Goal: Find specific page/section: Find specific page/section

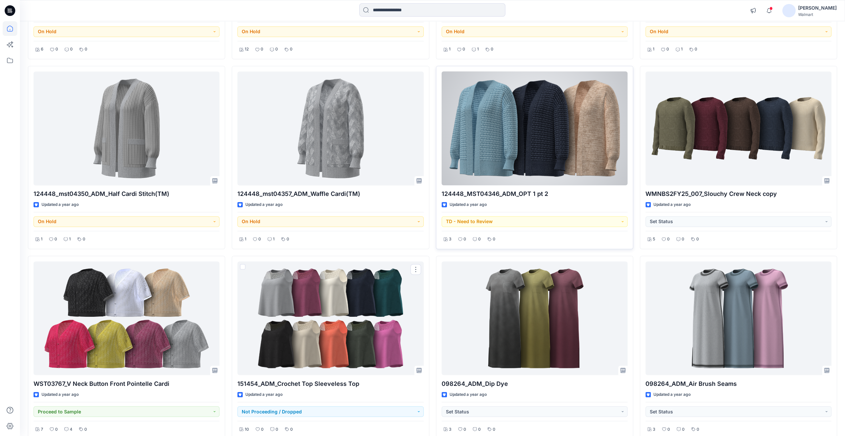
scroll to position [16174, 0]
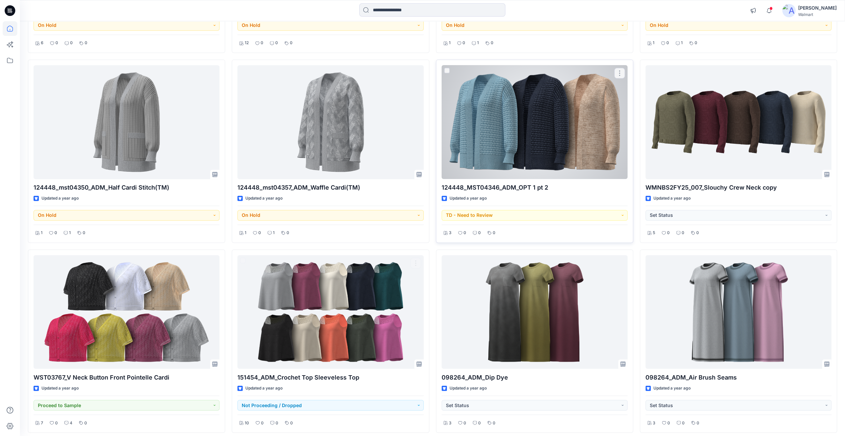
click at [533, 104] on div at bounding box center [535, 122] width 186 height 114
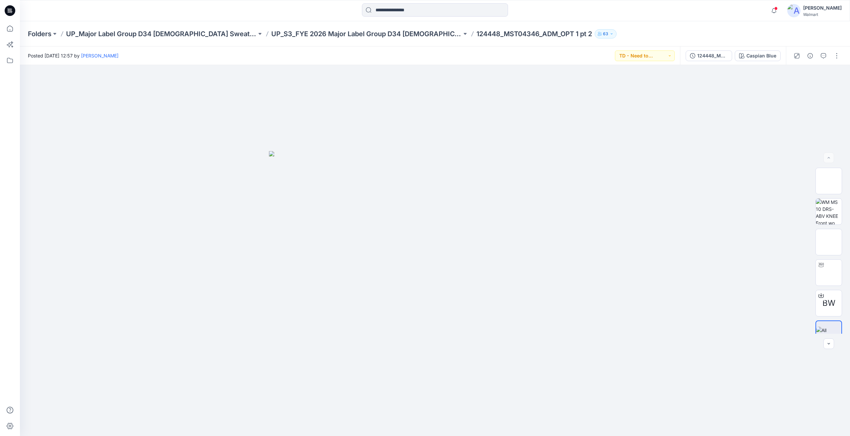
click at [252, 39] on div "Folders UP_Major Label Group D34 [DEMOGRAPHIC_DATA] Sweaters UP_S3_FYE 2026 Maj…" at bounding box center [435, 33] width 830 height 25
click at [271, 36] on p "UP_S3_FYE 2026 Major Label Group D34 [DEMOGRAPHIC_DATA] SWEATERS" at bounding box center [366, 33] width 191 height 9
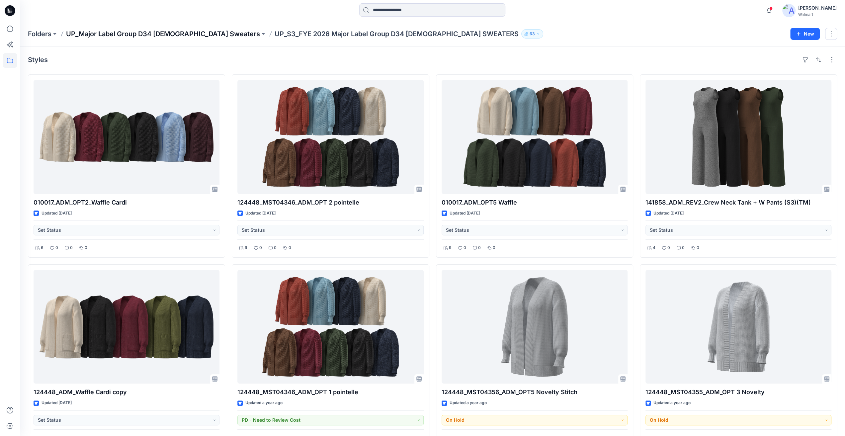
click at [160, 32] on p "UP_Major Label Group D34 [DEMOGRAPHIC_DATA] Sweaters" at bounding box center [163, 33] width 194 height 9
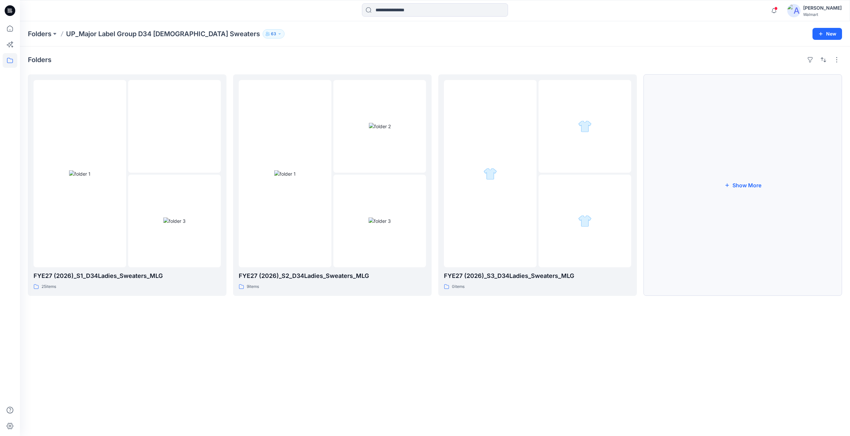
click at [746, 222] on button "Show More" at bounding box center [743, 185] width 199 height 222
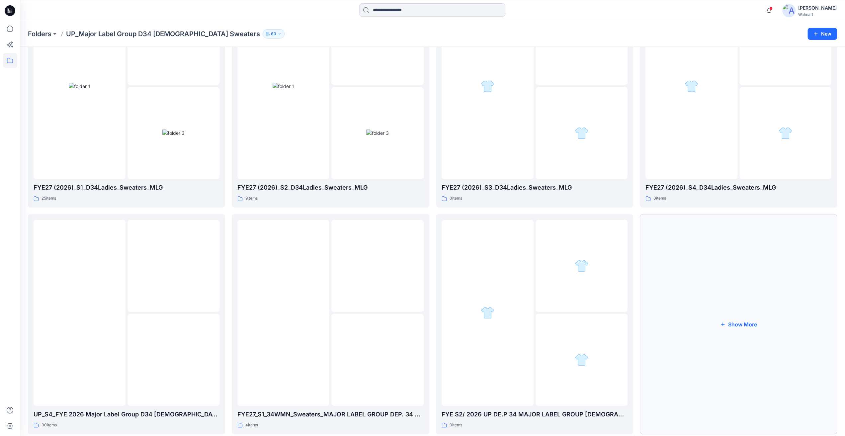
scroll to position [103, 0]
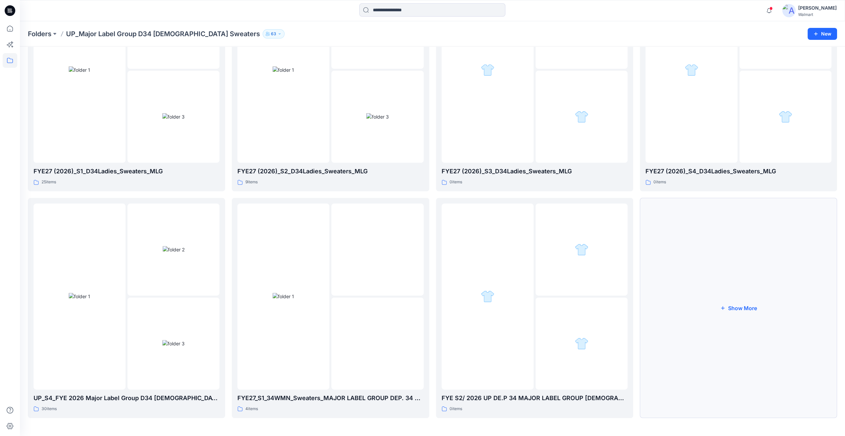
click at [734, 279] on button "Show More" at bounding box center [738, 308] width 197 height 220
click at [687, 293] on img at bounding box center [692, 296] width 22 height 7
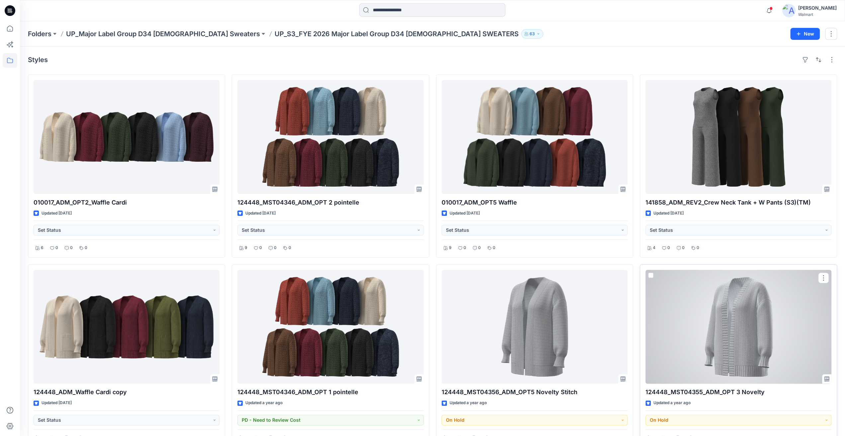
drag, startPoint x: 674, startPoint y: 288, endPoint x: 668, endPoint y: 293, distance: 8.0
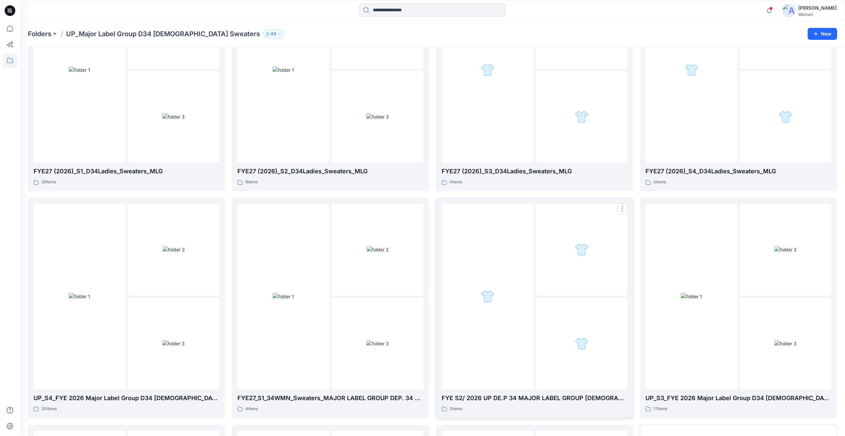
click at [589, 320] on div at bounding box center [582, 344] width 92 height 92
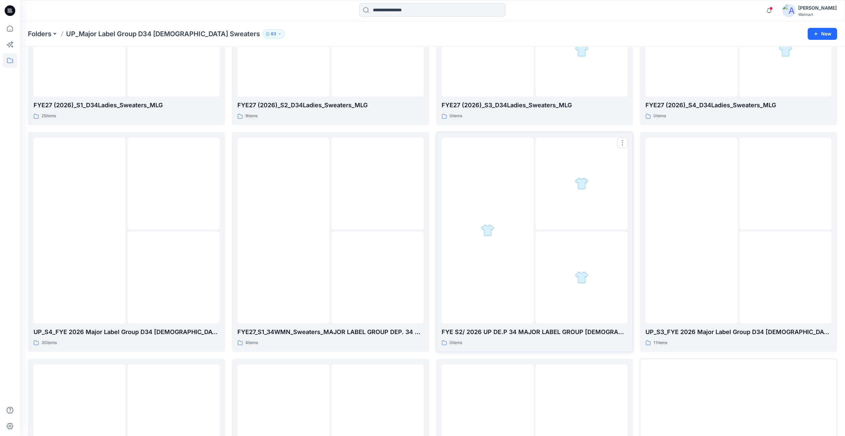
scroll to position [170, 0]
click at [169, 274] on img at bounding box center [173, 277] width 22 height 7
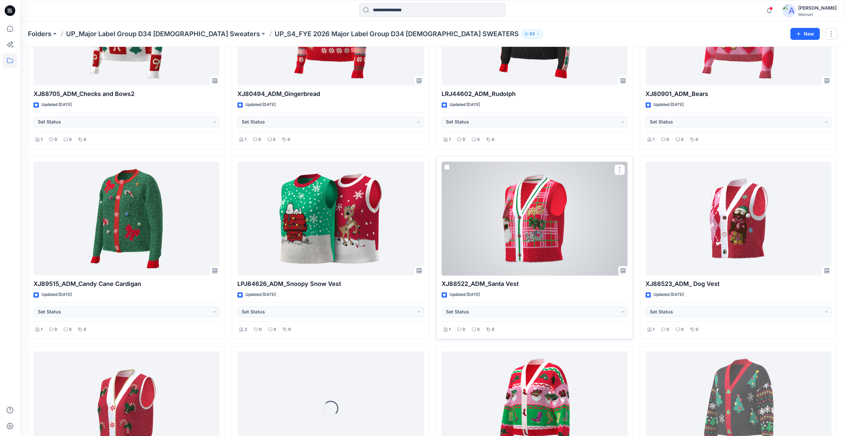
drag, startPoint x: 495, startPoint y: 293, endPoint x: 487, endPoint y: 297, distance: 8.9
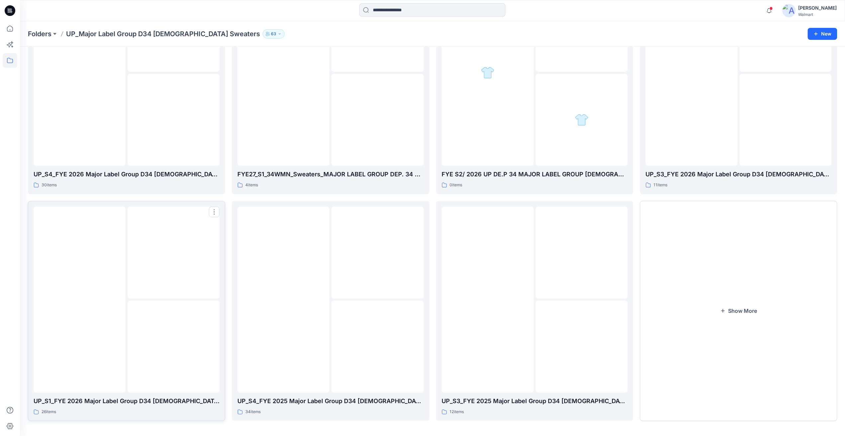
scroll to position [330, 0]
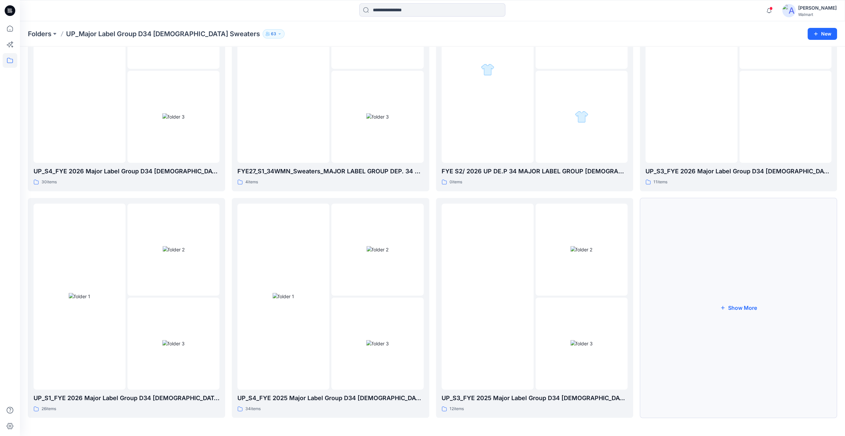
click at [717, 299] on button "Show More" at bounding box center [738, 308] width 197 height 220
click at [164, 253] on img at bounding box center [174, 249] width 22 height 7
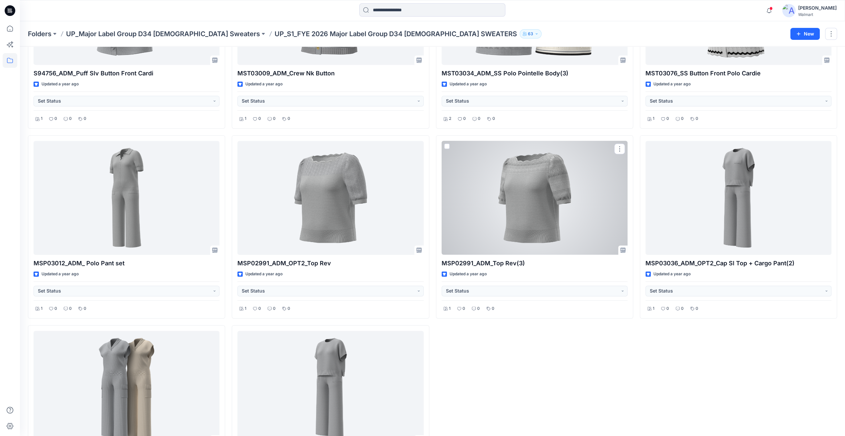
scroll to position [900, 0]
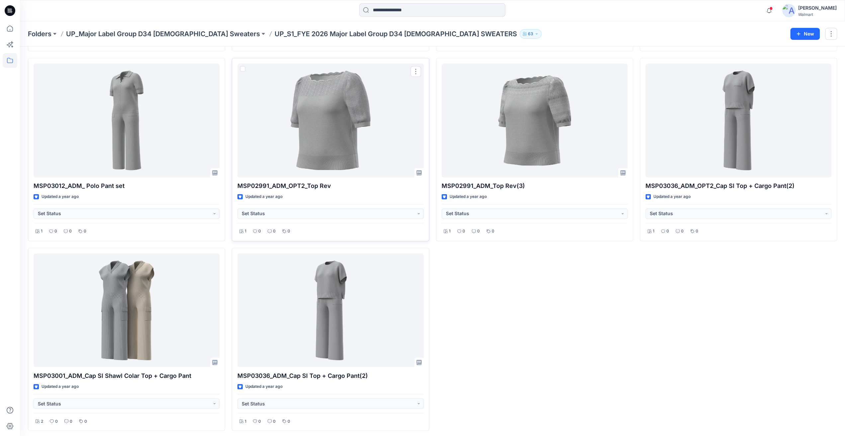
drag, startPoint x: 389, startPoint y: 241, endPoint x: 390, endPoint y: 235, distance: 5.4
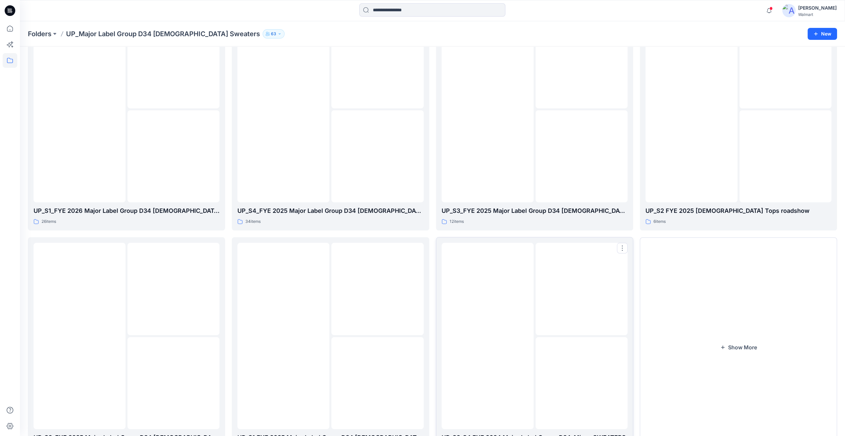
scroll to position [557, 0]
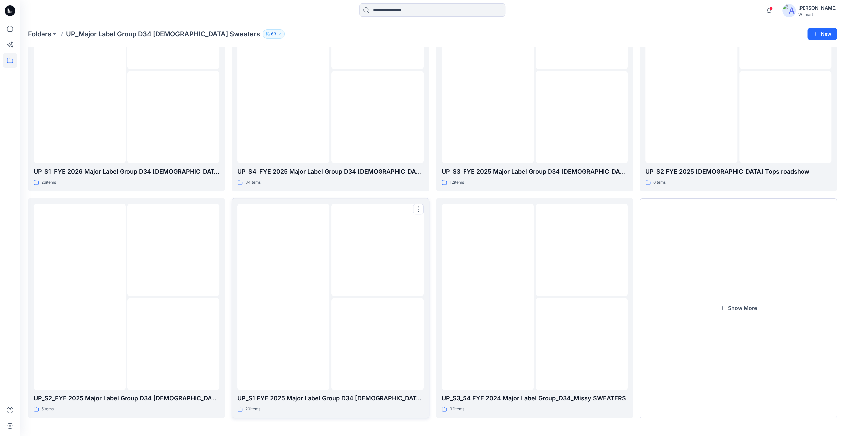
click at [378, 250] on img at bounding box center [378, 250] width 0 height 0
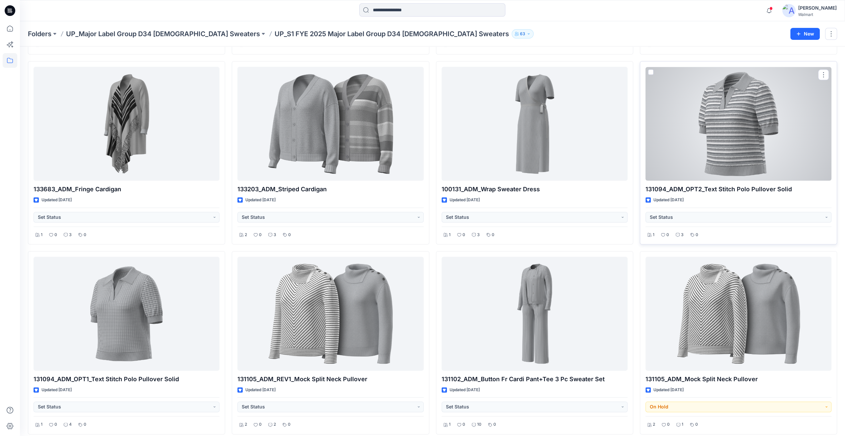
scroll to position [587, 0]
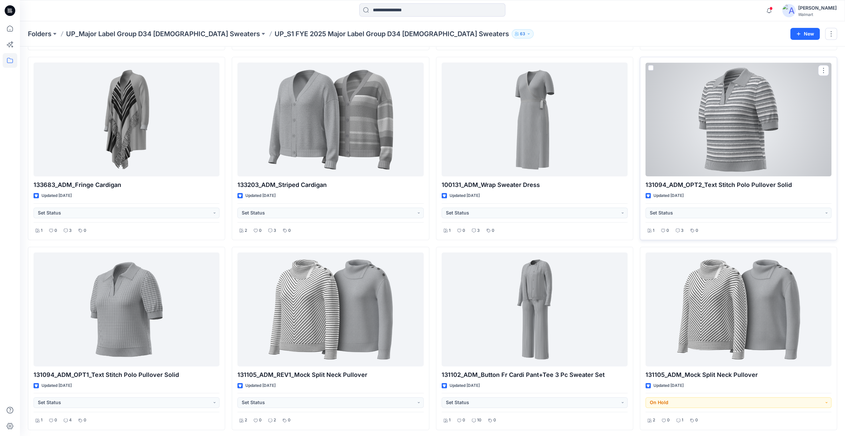
drag, startPoint x: 726, startPoint y: 235, endPoint x: 711, endPoint y: 225, distance: 18.0
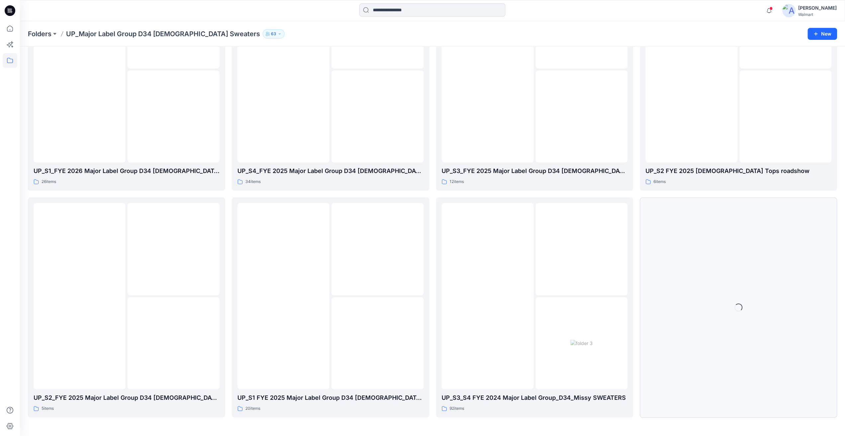
scroll to position [557, 0]
click at [749, 249] on button "Show More" at bounding box center [738, 308] width 197 height 220
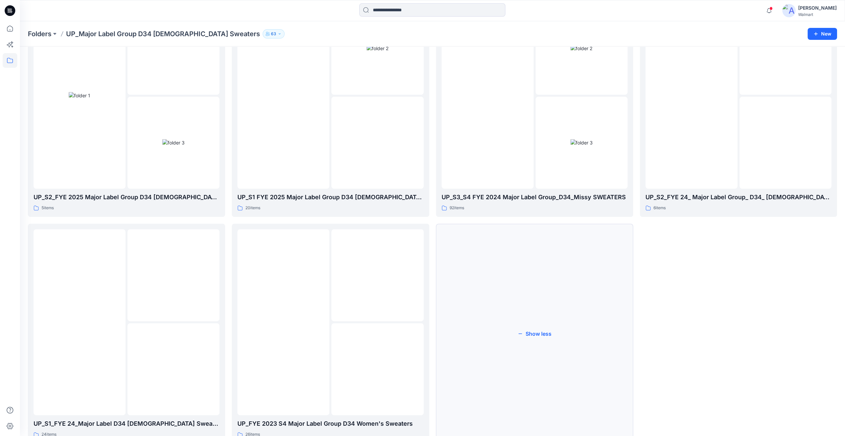
scroll to position [783, 0]
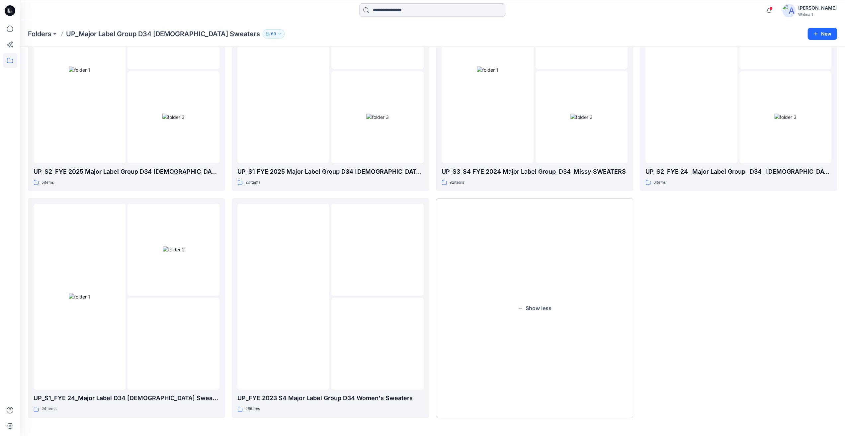
click at [565, 269] on button "Show less" at bounding box center [534, 308] width 197 height 220
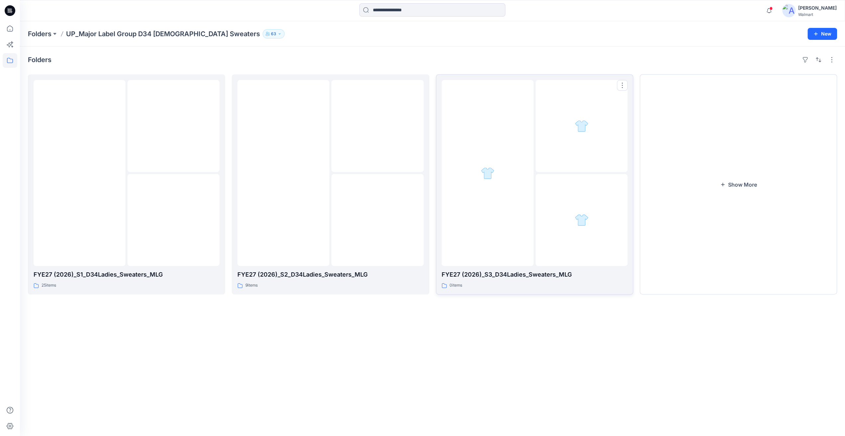
scroll to position [0, 0]
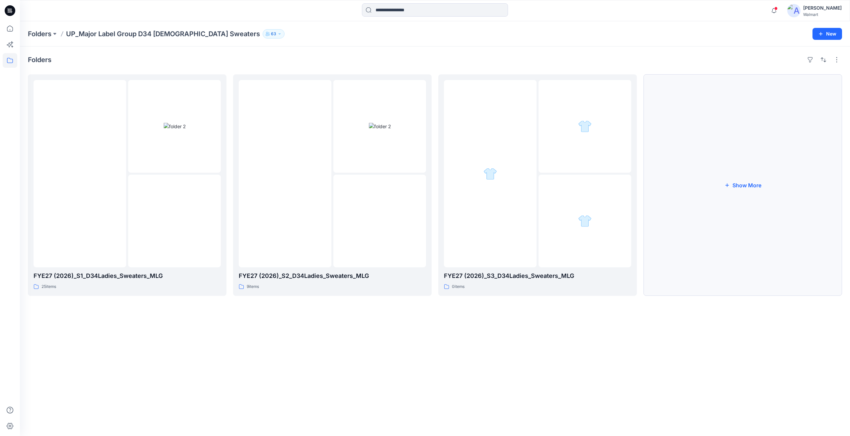
click at [708, 182] on button "Show More" at bounding box center [743, 185] width 199 height 222
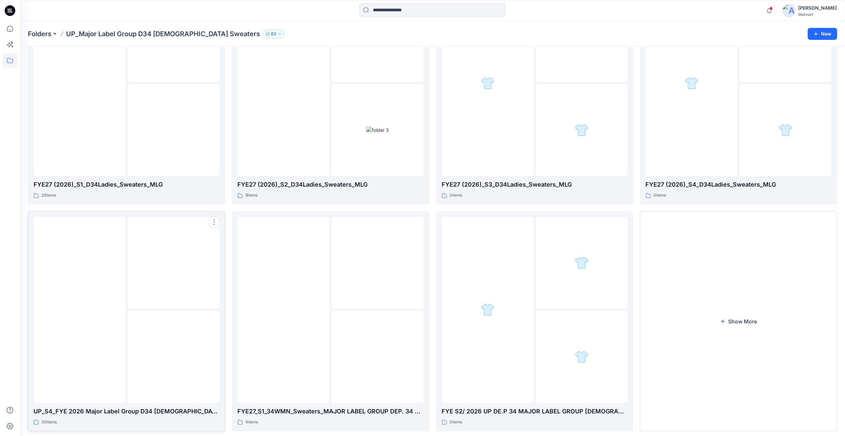
scroll to position [103, 0]
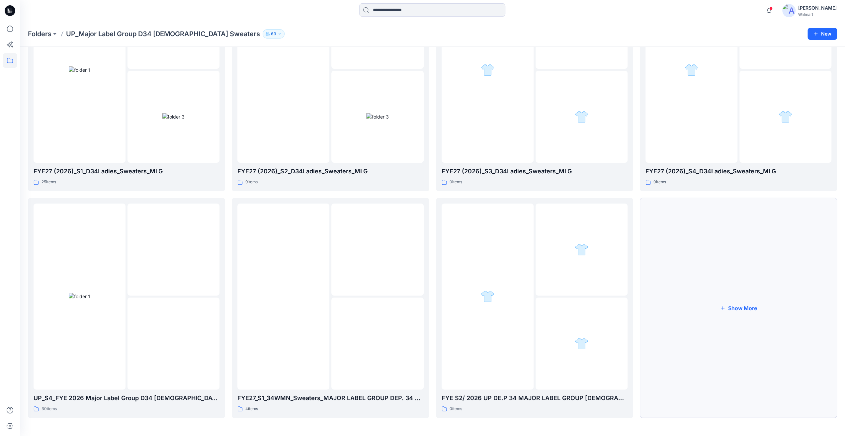
click at [779, 364] on button "Show More" at bounding box center [738, 308] width 197 height 220
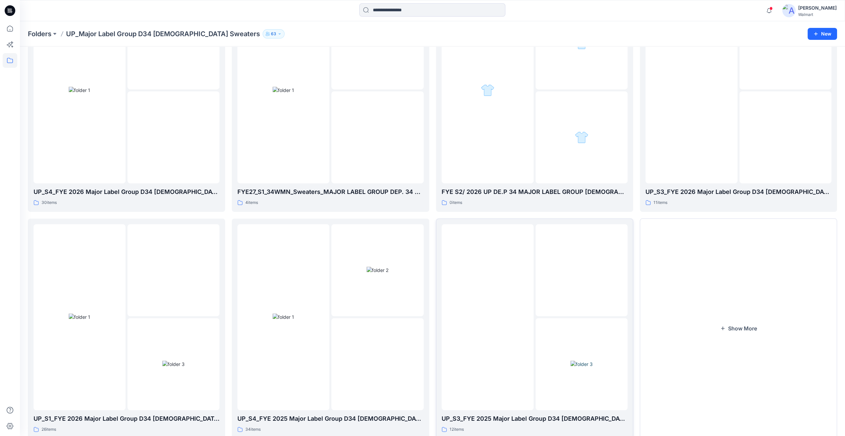
scroll to position [330, 0]
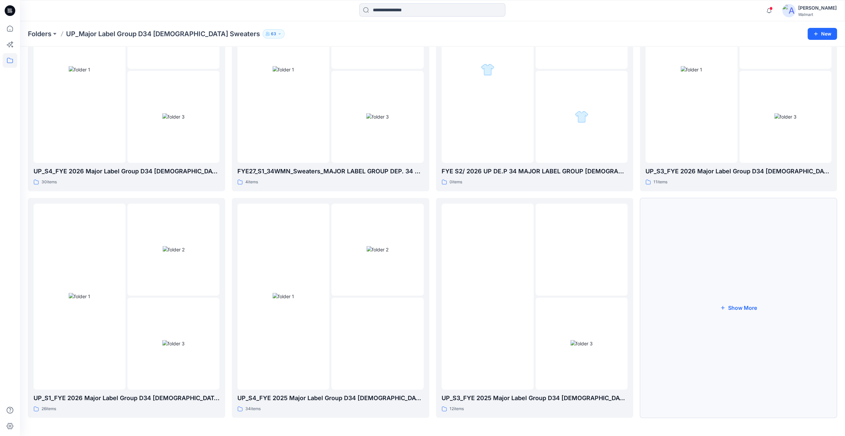
click at [719, 303] on button "Show More" at bounding box center [738, 308] width 197 height 220
click at [725, 307] on icon "button" at bounding box center [722, 308] width 5 height 5
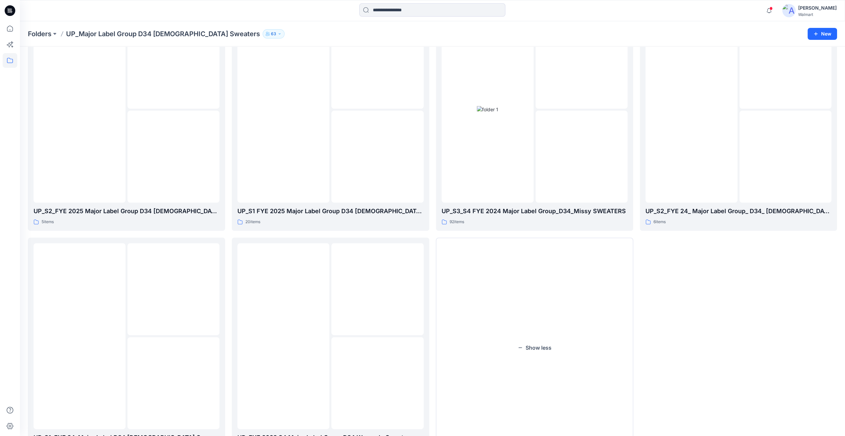
scroll to position [756, 0]
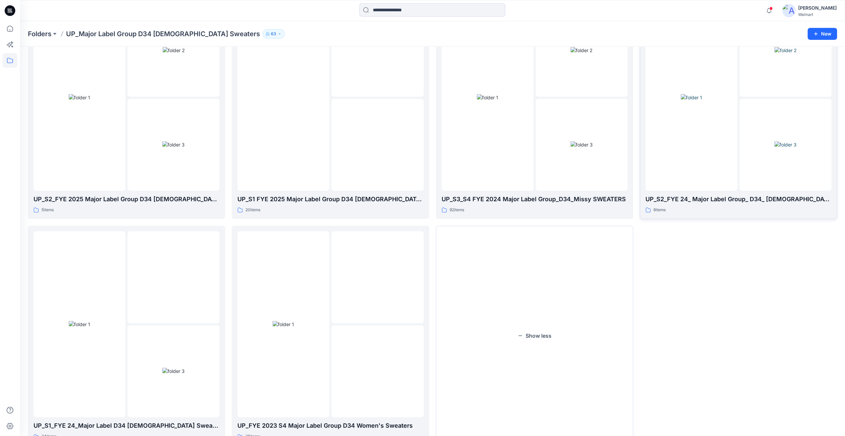
click at [696, 101] on img at bounding box center [692, 97] width 22 height 7
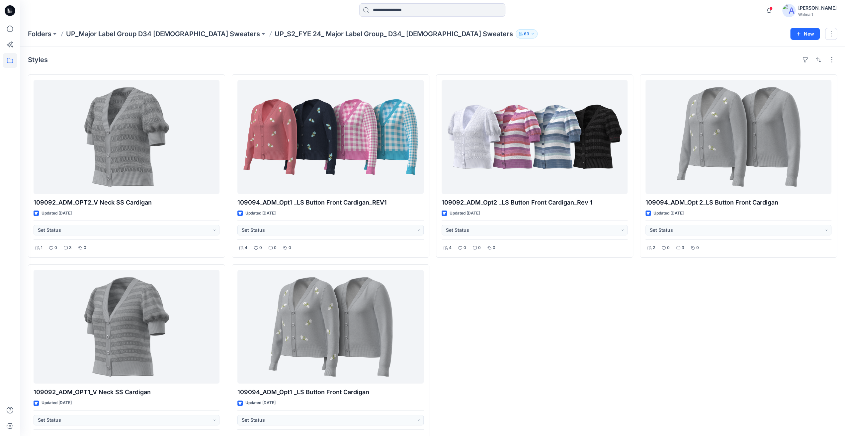
drag, startPoint x: 594, startPoint y: 349, endPoint x: 597, endPoint y: 345, distance: 5.4
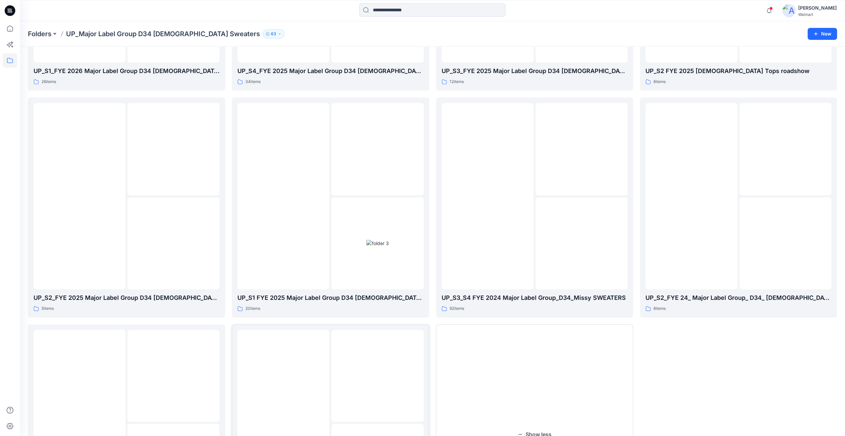
scroll to position [717, 0]
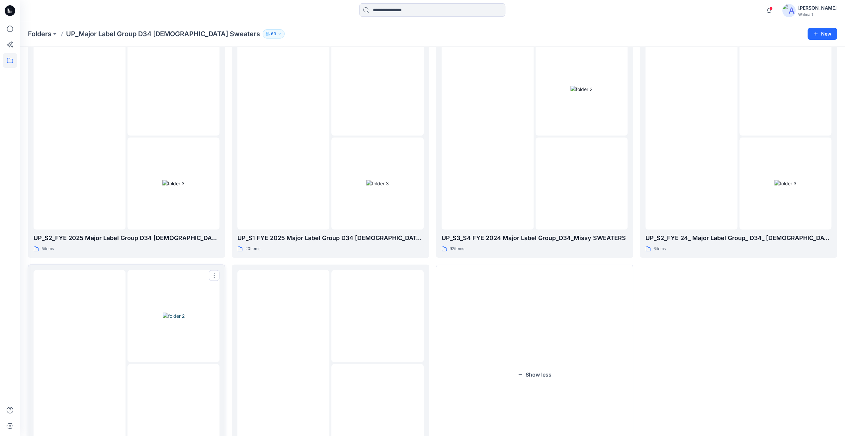
click at [80, 363] on img at bounding box center [80, 363] width 0 height 0
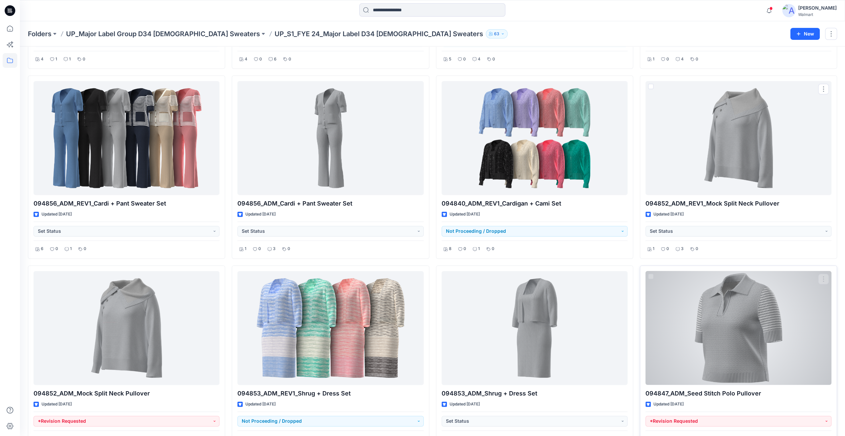
scroll to position [776, 0]
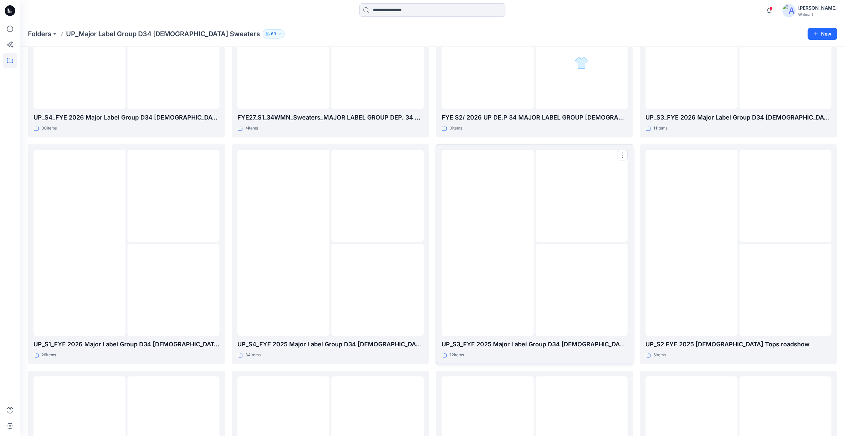
scroll to position [352, 0]
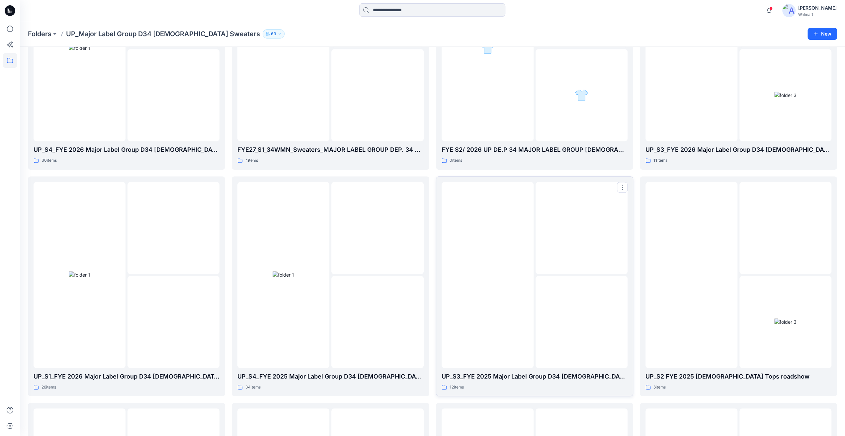
click at [582, 228] on img at bounding box center [582, 228] width 0 height 0
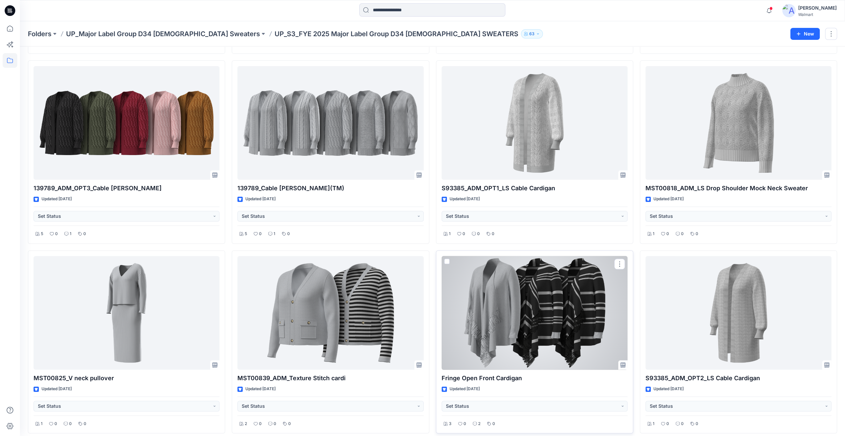
scroll to position [208, 0]
